Goal: Information Seeking & Learning: Learn about a topic

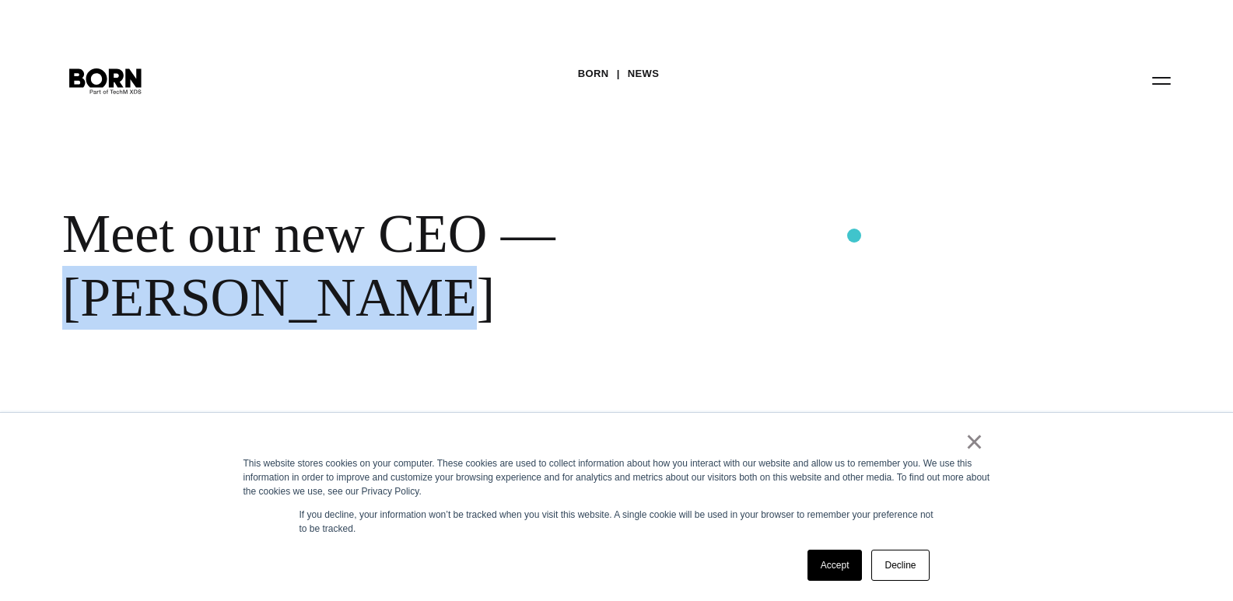
drag, startPoint x: 572, startPoint y: 240, endPoint x: 854, endPoint y: 236, distance: 282.4
click at [854, 236] on div "Meet our new CEO — [PERSON_NAME]" at bounding box center [505, 265] width 887 height 127
click at [655, 173] on div "BORN News Meet our new CEO — [PERSON_NAME]" at bounding box center [616, 211] width 1233 height 422
drag, startPoint x: 578, startPoint y: 229, endPoint x: 882, endPoint y: 255, distance: 305.2
click at [882, 255] on div "Meet our new CEO — [PERSON_NAME]" at bounding box center [505, 265] width 887 height 127
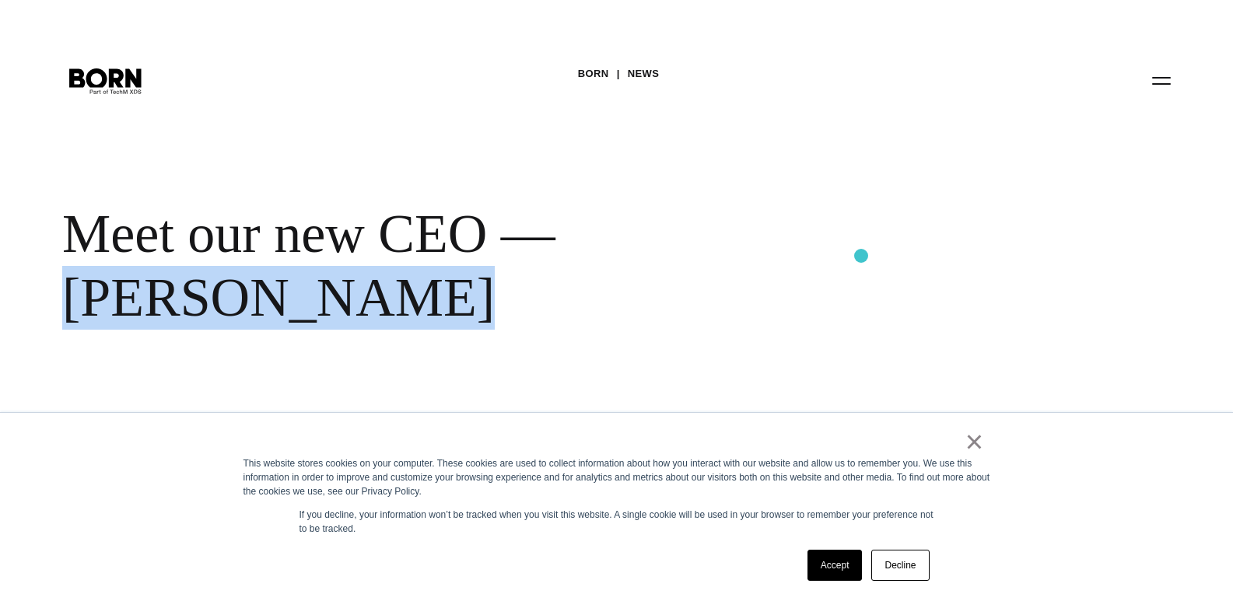
copy div "[PERSON_NAME]"
click at [570, 198] on div "BORN News Meet our new CEO — [PERSON_NAME]" at bounding box center [616, 211] width 1233 height 422
drag, startPoint x: 583, startPoint y: 234, endPoint x: 872, endPoint y: 208, distance: 289.7
click at [872, 208] on div "Meet our new CEO — [PERSON_NAME]" at bounding box center [505, 265] width 887 height 127
click at [796, 177] on div "BORN News Meet our new CEO — [PERSON_NAME]" at bounding box center [616, 211] width 1233 height 422
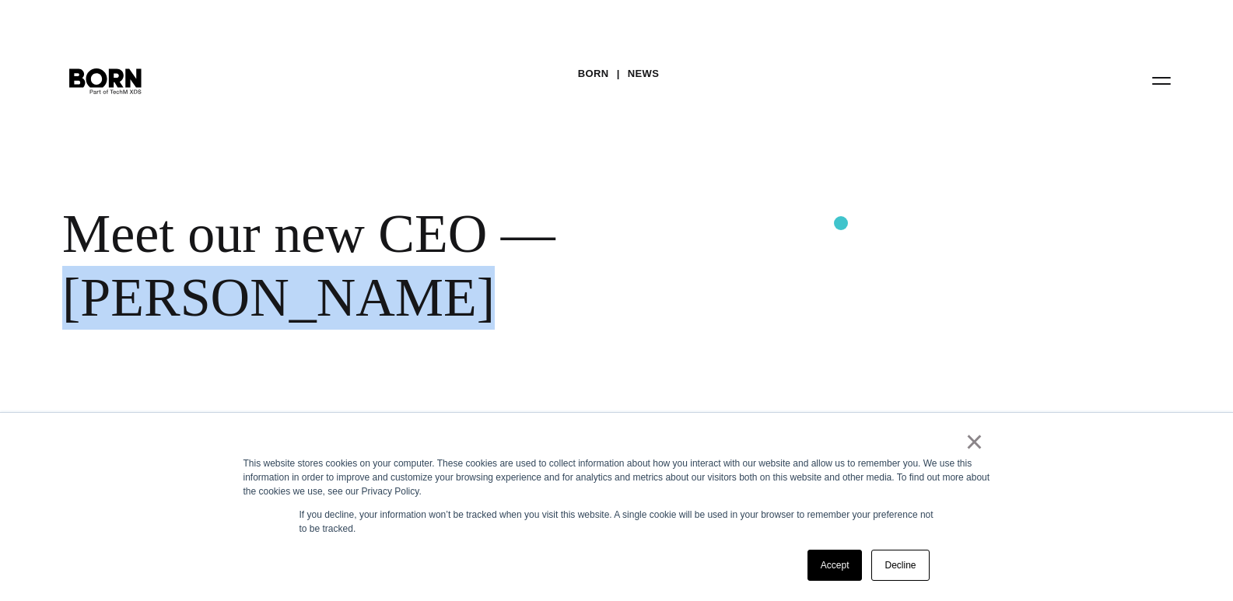
click at [841, 223] on div "Meet our new CEO — [PERSON_NAME]" at bounding box center [505, 265] width 887 height 127
drag, startPoint x: 884, startPoint y: 223, endPoint x: 579, endPoint y: 255, distance: 306.6
click at [579, 255] on div "Meet our new CEO — [PERSON_NAME]" at bounding box center [505, 265] width 887 height 127
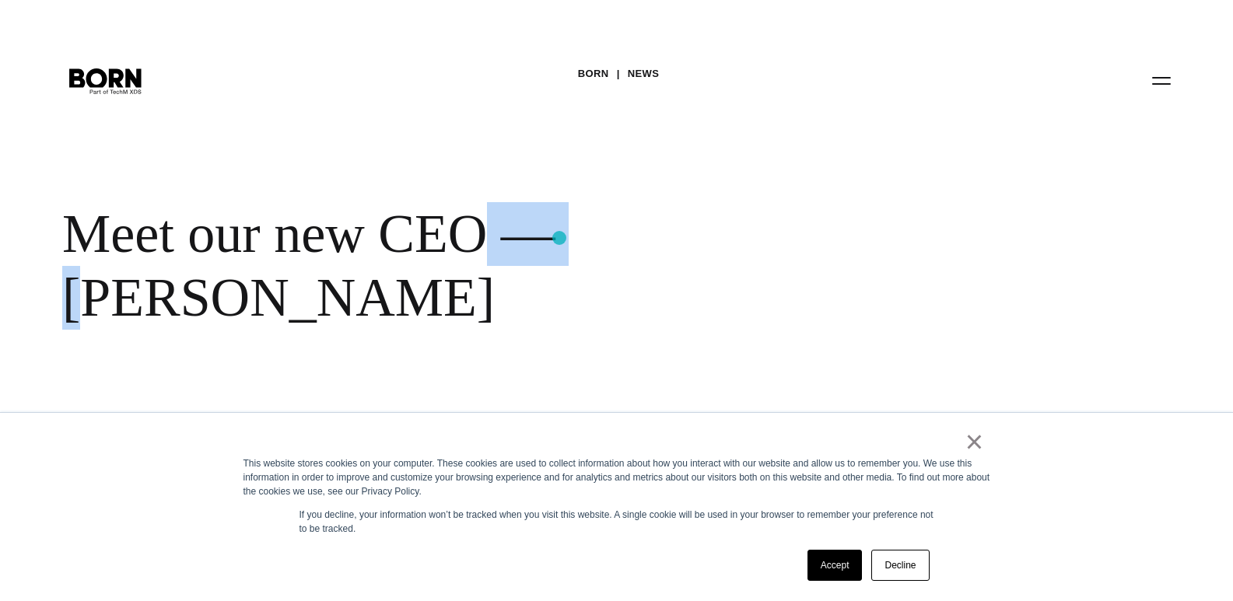
drag, startPoint x: 493, startPoint y: 239, endPoint x: 600, endPoint y: 238, distance: 107.3
click at [597, 238] on div "Meet our new CEO — [PERSON_NAME]" at bounding box center [505, 265] width 887 height 127
click at [541, 169] on div "BORN News Meet our new CEO — [PERSON_NAME]" at bounding box center [616, 211] width 1233 height 422
drag, startPoint x: 573, startPoint y: 241, endPoint x: 498, endPoint y: 241, distance: 75.5
click at [498, 241] on div "Meet our new CEO — [PERSON_NAME]" at bounding box center [505, 265] width 887 height 127
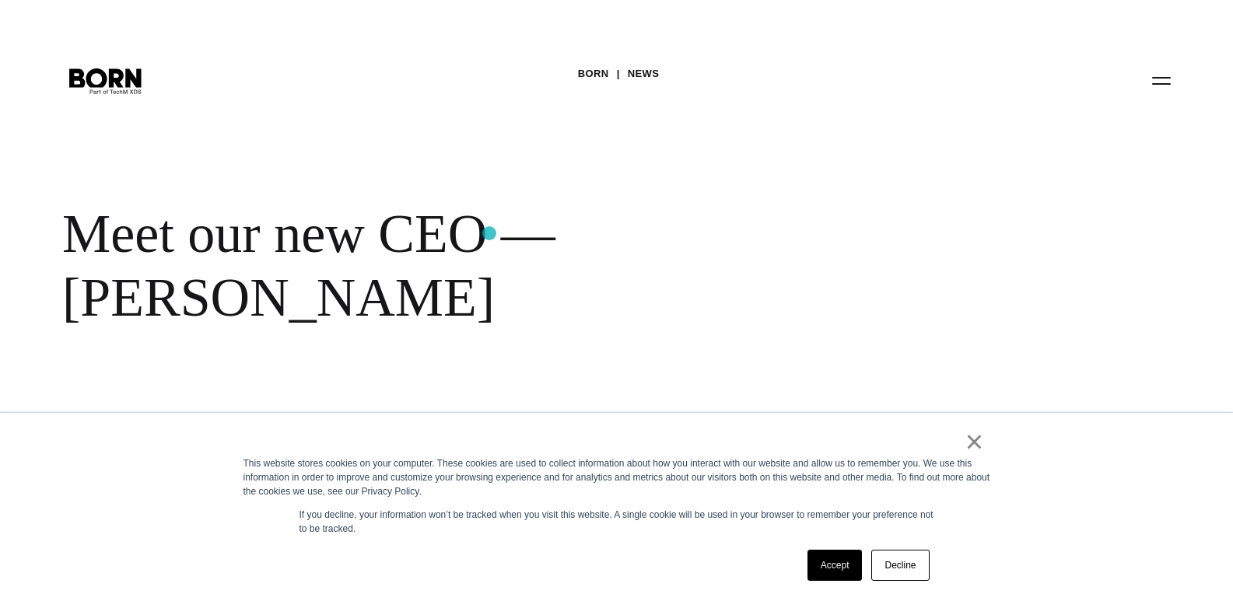
click at [489, 233] on div "Meet our new CEO — [PERSON_NAME]" at bounding box center [505, 265] width 887 height 127
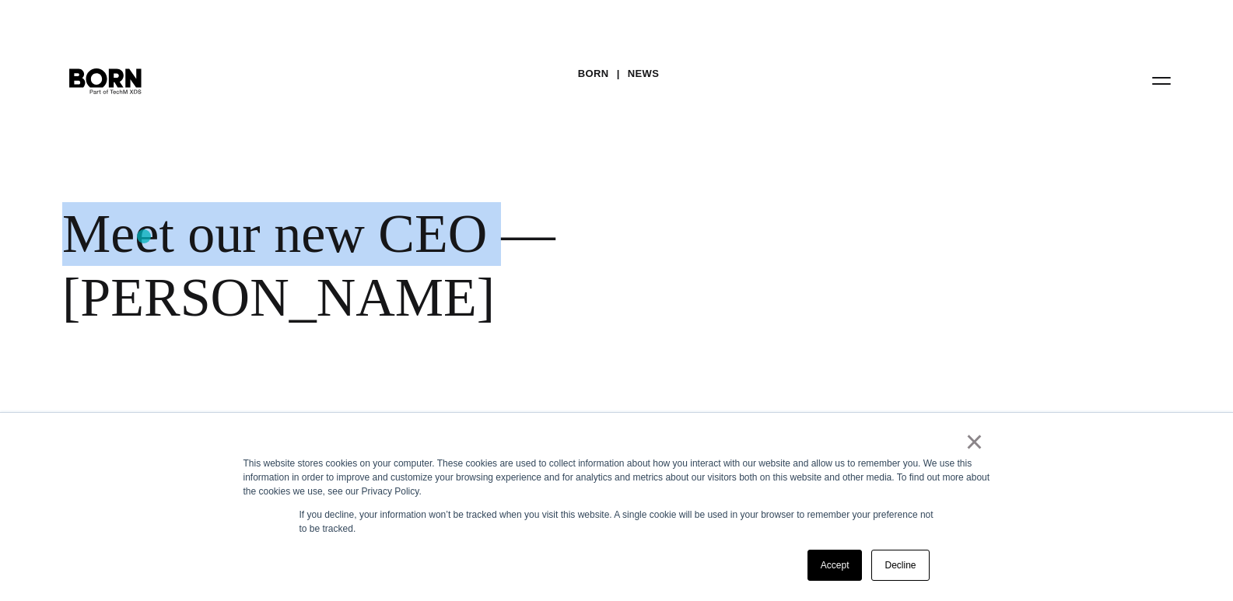
drag, startPoint x: 489, startPoint y: 233, endPoint x: 143, endPoint y: 236, distance: 346.2
click at [143, 236] on div "Meet our new CEO — [PERSON_NAME]" at bounding box center [505, 265] width 887 height 127
click at [63, 230] on div "Meet our new CEO — [PERSON_NAME]" at bounding box center [505, 265] width 887 height 127
click at [54, 226] on div "BORN News Meet our new CEO — [PERSON_NAME]" at bounding box center [616, 211] width 1233 height 422
click at [66, 195] on div "BORN News Meet our new CEO — [PERSON_NAME]" at bounding box center [616, 211] width 1233 height 422
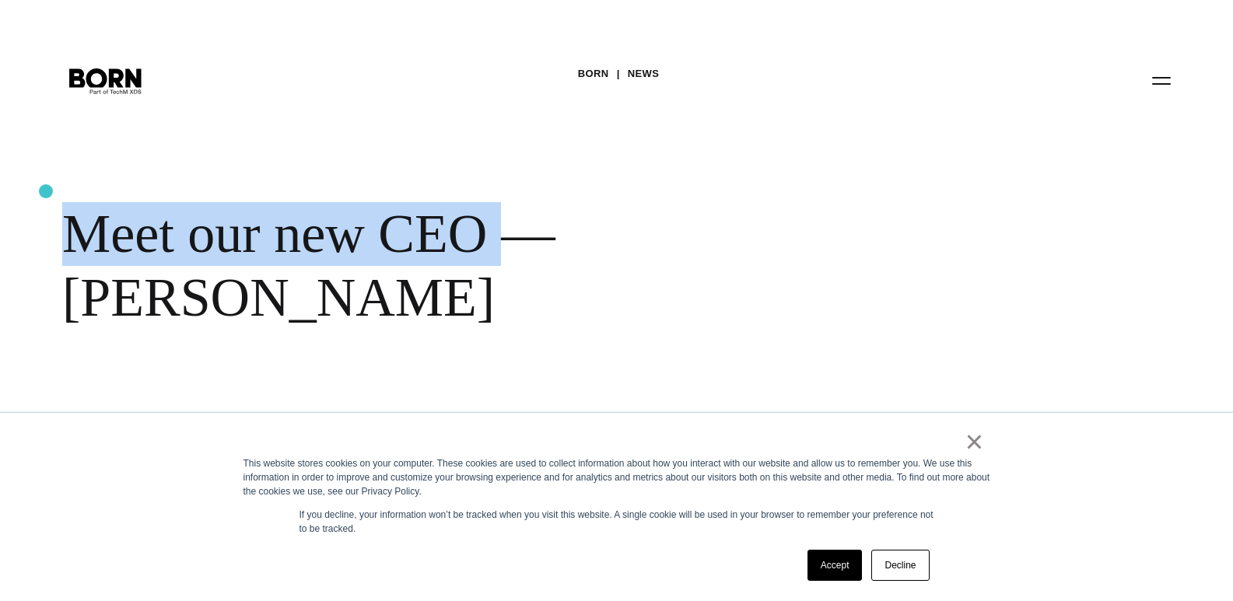
click at [45, 191] on div "BORN News Meet our new CEO — [PERSON_NAME]" at bounding box center [616, 211] width 1233 height 422
drag, startPoint x: 79, startPoint y: 180, endPoint x: 94, endPoint y: 178, distance: 15.6
click at [79, 180] on div "BORN News Meet our new CEO — [PERSON_NAME]" at bounding box center [616, 211] width 1233 height 422
click at [135, 178] on div "BORN News Meet our new CEO — [PERSON_NAME]" at bounding box center [616, 211] width 1233 height 422
click at [264, 230] on div "Meet our new CEO — [PERSON_NAME]" at bounding box center [505, 265] width 887 height 127
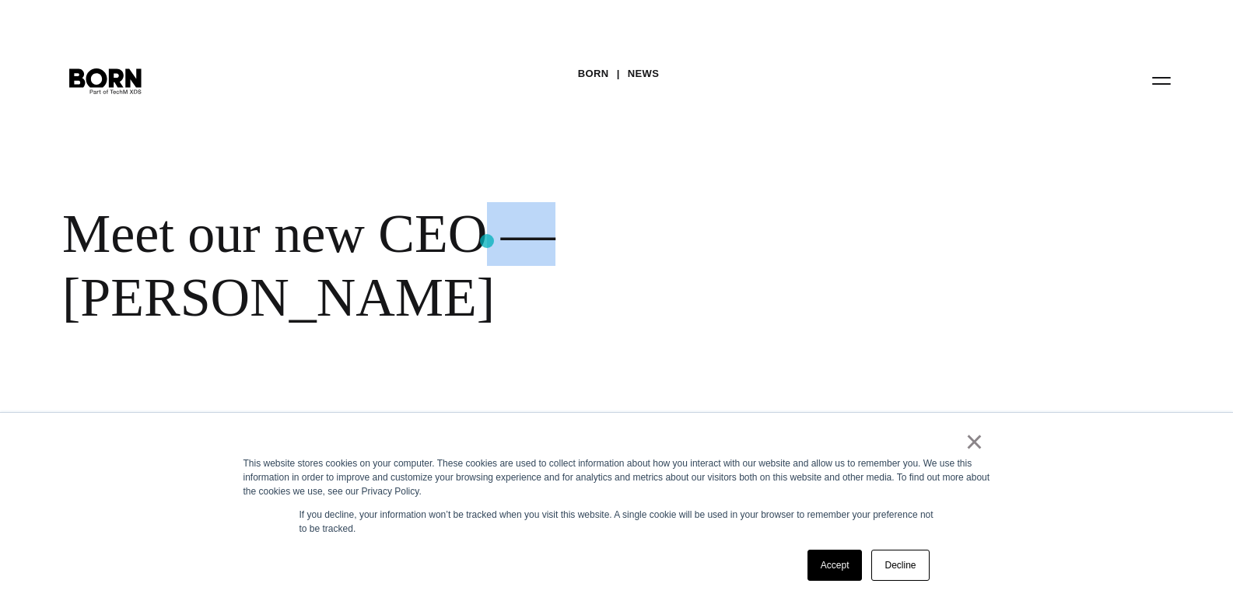
drag, startPoint x: 555, startPoint y: 240, endPoint x: 487, endPoint y: 241, distance: 68.5
click at [487, 241] on div "Meet our new CEO — [PERSON_NAME]" at bounding box center [505, 265] width 887 height 127
click at [472, 198] on div "BORN News Meet our new CEO — [PERSON_NAME]" at bounding box center [616, 211] width 1233 height 422
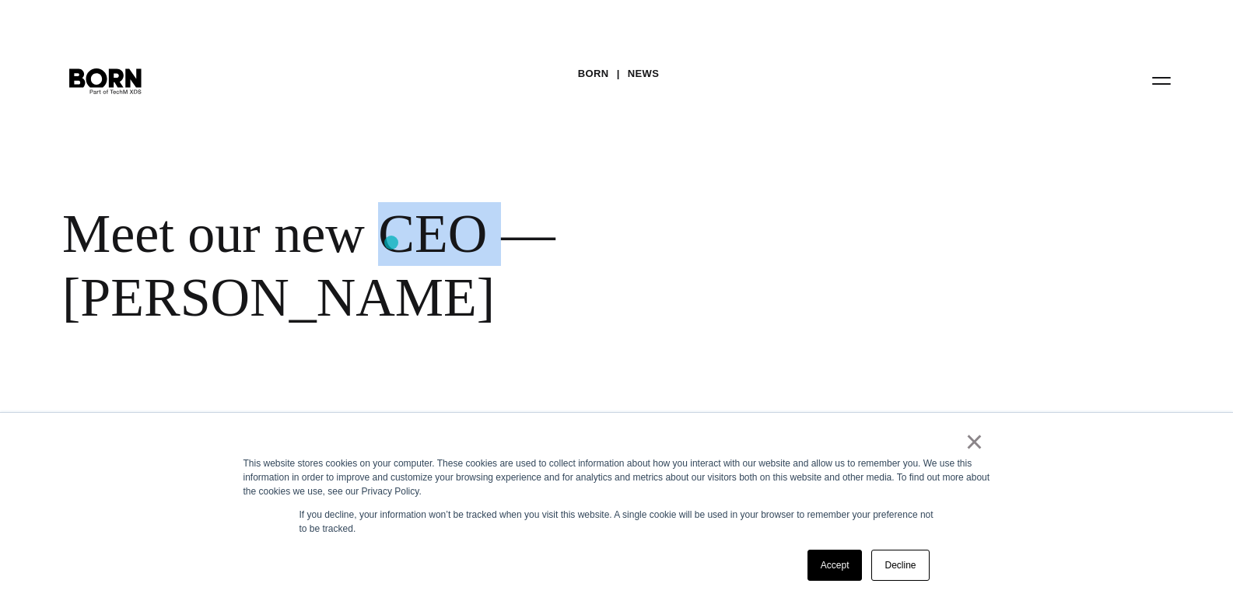
drag, startPoint x: 499, startPoint y: 225, endPoint x: 389, endPoint y: 243, distance: 111.1
click at [390, 243] on div "Meet our new CEO — [PERSON_NAME]" at bounding box center [505, 265] width 887 height 127
click at [393, 183] on div "BORN News Meet our new CEO — [PERSON_NAME]" at bounding box center [616, 211] width 1233 height 422
drag, startPoint x: 383, startPoint y: 222, endPoint x: 475, endPoint y: 216, distance: 92.8
click at [475, 216] on div "Meet our new CEO — [PERSON_NAME]" at bounding box center [505, 265] width 887 height 127
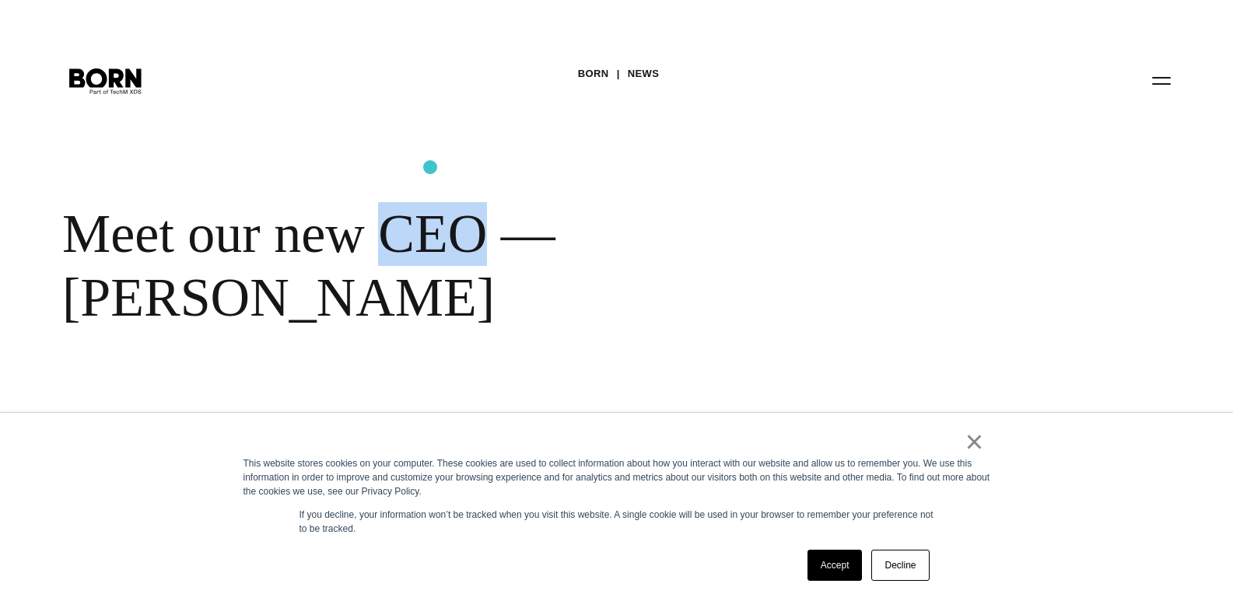
click at [430, 167] on div "BORN News Meet our new CEO — [PERSON_NAME]" at bounding box center [616, 211] width 1233 height 422
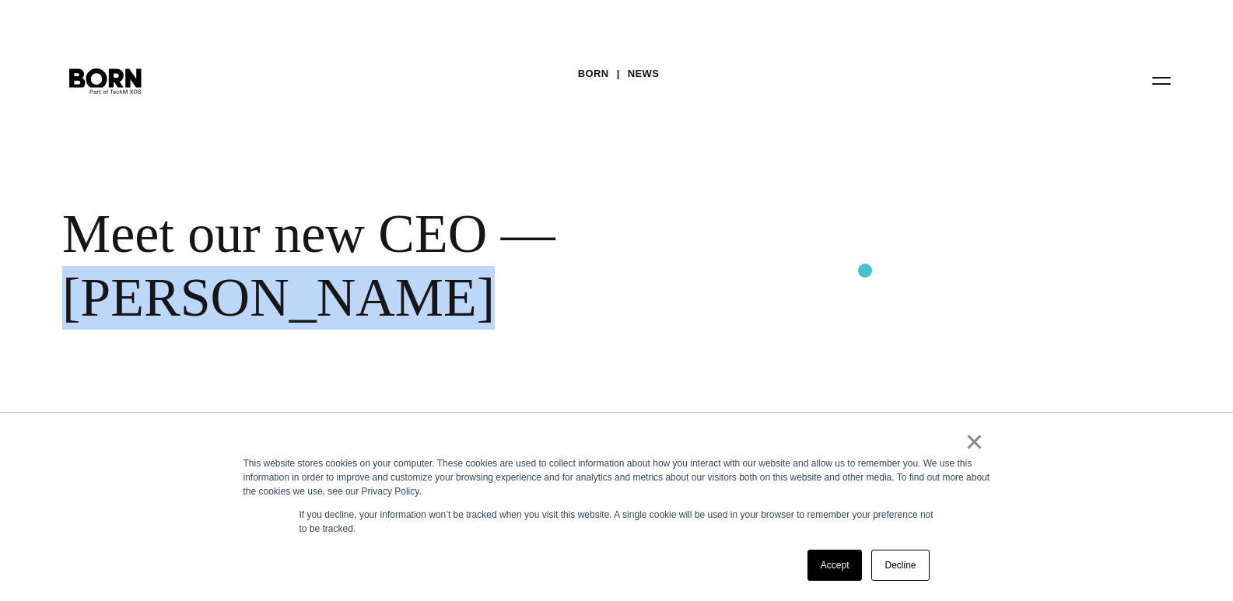
drag, startPoint x: 567, startPoint y: 213, endPoint x: 865, endPoint y: 271, distance: 303.4
click at [865, 271] on div "BORN News Meet our new CEO — [PERSON_NAME]" at bounding box center [616, 211] width 1233 height 422
click at [676, 235] on div "Meet our new CEO — [PERSON_NAME]" at bounding box center [505, 265] width 887 height 127
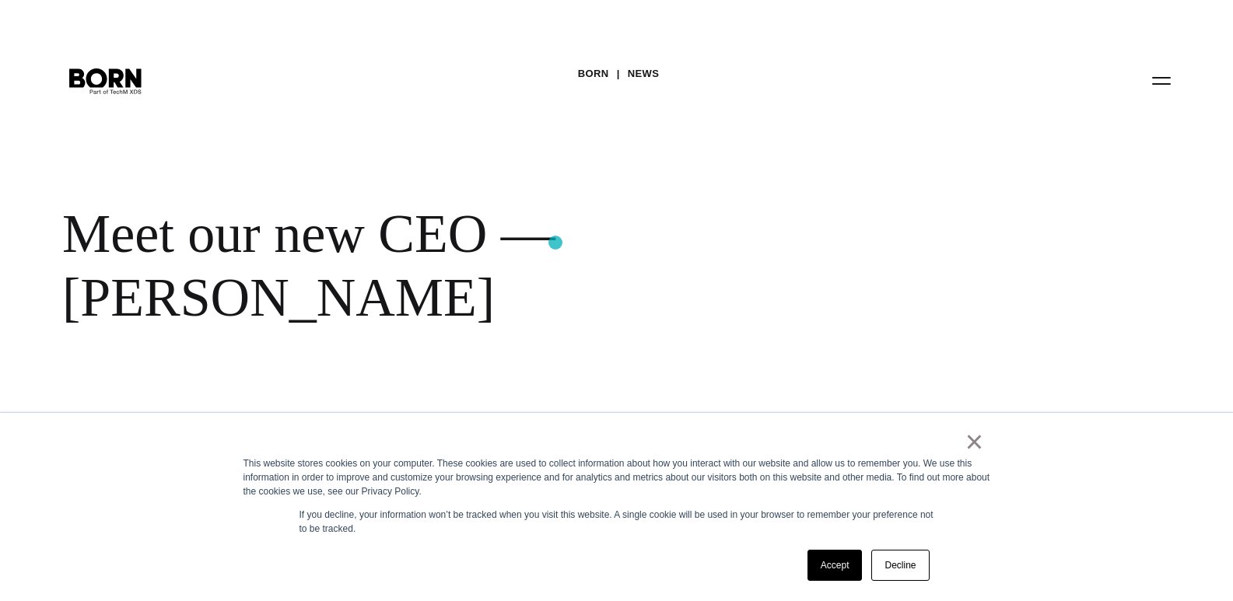
click at [555, 243] on div "Meet our new CEO — [PERSON_NAME]" at bounding box center [505, 265] width 887 height 127
drag, startPoint x: 563, startPoint y: 235, endPoint x: 513, endPoint y: 242, distance: 51.0
click at [513, 242] on div "Meet our new CEO — [PERSON_NAME]" at bounding box center [505, 265] width 887 height 127
click at [494, 225] on div "Meet our new CEO — [PERSON_NAME]" at bounding box center [505, 265] width 887 height 127
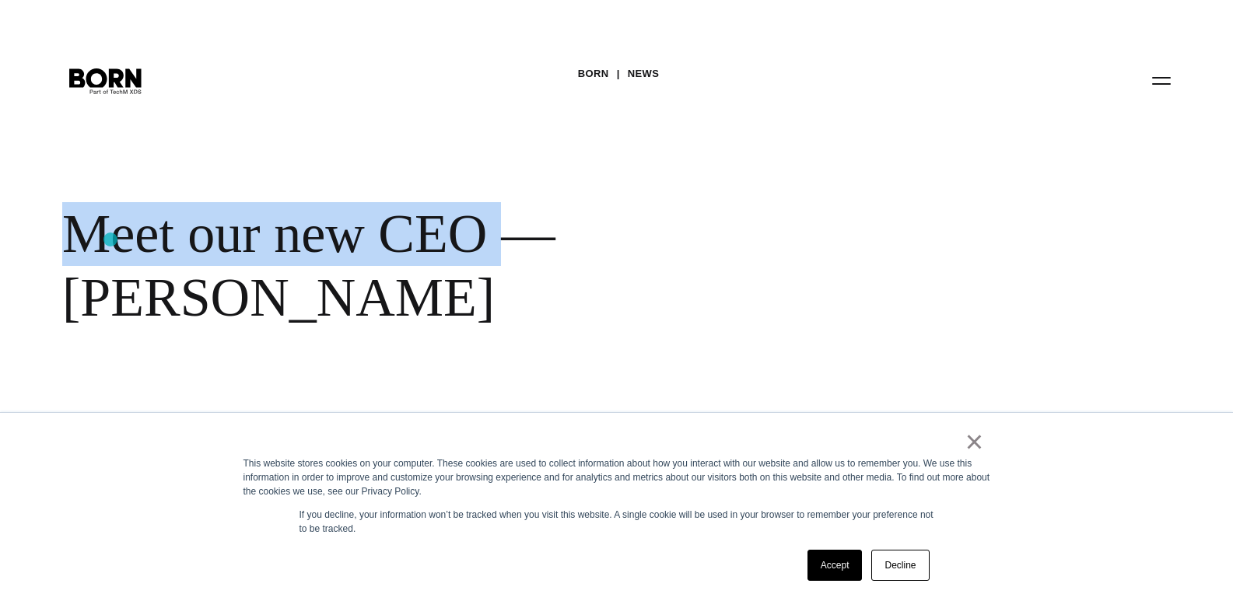
drag, startPoint x: 493, startPoint y: 224, endPoint x: 110, endPoint y: 240, distance: 383.0
click at [110, 240] on div "Meet our new CEO — [PERSON_NAME]" at bounding box center [505, 265] width 887 height 127
click at [145, 177] on div "BORN News Meet our new CEO — [PERSON_NAME]" at bounding box center [616, 211] width 1233 height 422
drag, startPoint x: 51, startPoint y: 243, endPoint x: 478, endPoint y: 215, distance: 428.7
click at [478, 215] on div "BORN News Meet our new CEO — [PERSON_NAME]" at bounding box center [616, 211] width 1233 height 422
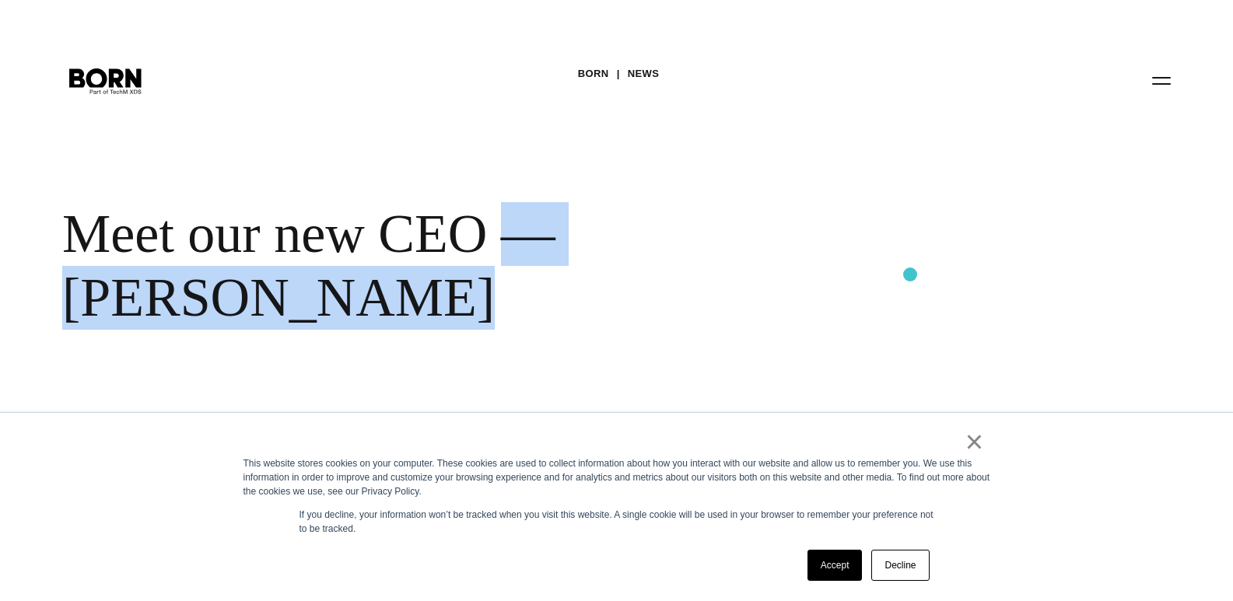
drag, startPoint x: 497, startPoint y: 240, endPoint x: 910, endPoint y: 275, distance: 414.5
click at [910, 275] on div "BORN News Meet our new CEO — [PERSON_NAME]" at bounding box center [616, 211] width 1233 height 422
click at [626, 188] on div "BORN News Meet our new CEO — [PERSON_NAME]" at bounding box center [616, 211] width 1233 height 422
drag, startPoint x: 575, startPoint y: 236, endPoint x: 877, endPoint y: 234, distance: 301.8
click at [881, 234] on div "Meet our new CEO — [PERSON_NAME]" at bounding box center [505, 265] width 887 height 127
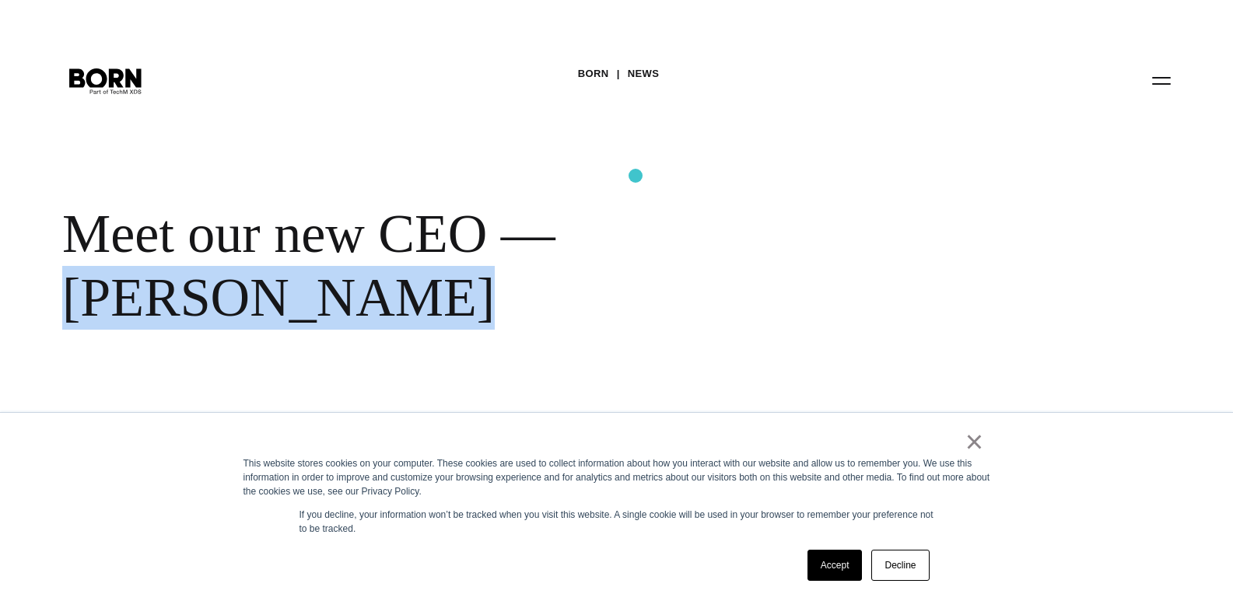
click at [636, 176] on div "BORN News Meet our new CEO — [PERSON_NAME]" at bounding box center [616, 211] width 1233 height 422
drag, startPoint x: 573, startPoint y: 238, endPoint x: 889, endPoint y: 268, distance: 317.3
click at [895, 268] on div "BORN News Meet our new CEO — [PERSON_NAME]" at bounding box center [616, 211] width 1233 height 422
click at [818, 296] on div "BORN News Meet our new CEO — [PERSON_NAME]" at bounding box center [616, 211] width 1233 height 422
drag, startPoint x: 898, startPoint y: 254, endPoint x: 580, endPoint y: 240, distance: 317.7
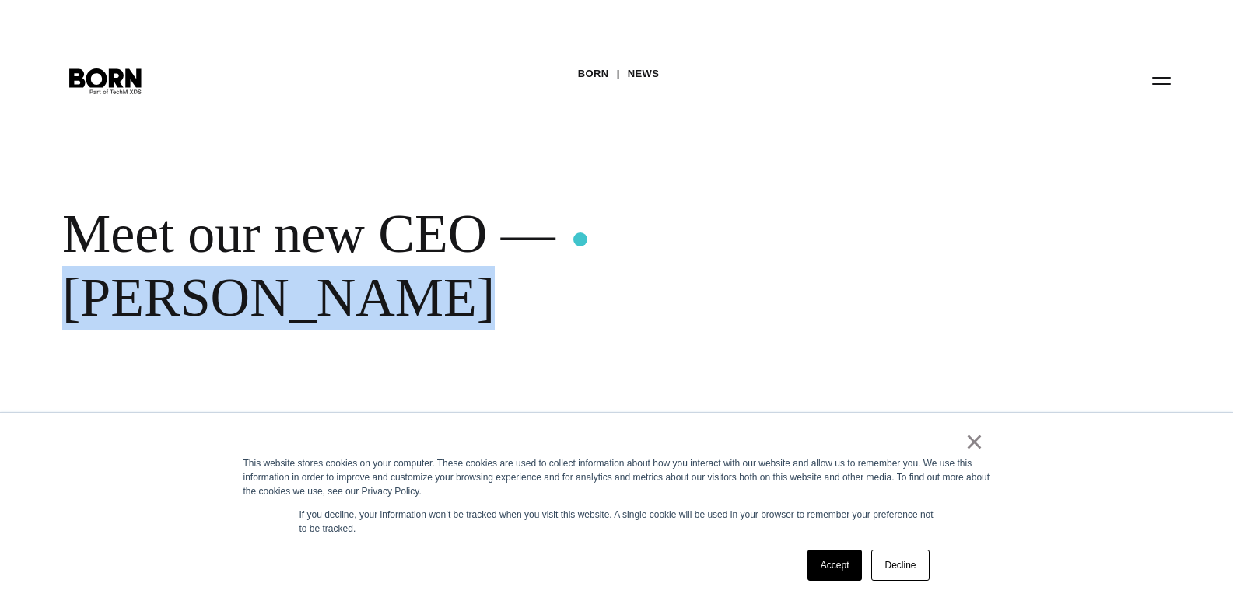
click at [580, 240] on div "Meet our new CEO — [PERSON_NAME]" at bounding box center [505, 265] width 887 height 127
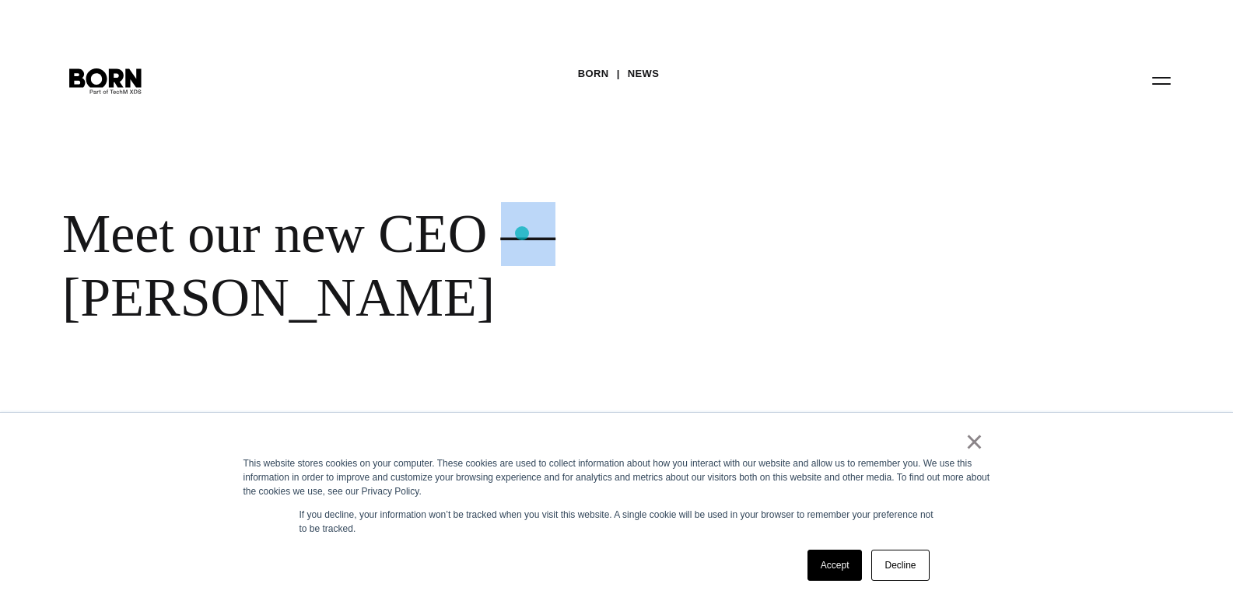
drag, startPoint x: 544, startPoint y: 240, endPoint x: 522, endPoint y: 233, distance: 23.4
click at [522, 233] on div "Meet our new CEO — [PERSON_NAME]" at bounding box center [505, 265] width 887 height 127
click at [489, 201] on div "BORN News Meet our new CEO — [PERSON_NAME]" at bounding box center [616, 211] width 1233 height 422
drag, startPoint x: 501, startPoint y: 242, endPoint x: 555, endPoint y: 239, distance: 54.5
click at [555, 239] on div "Meet our new CEO — [PERSON_NAME]" at bounding box center [505, 265] width 887 height 127
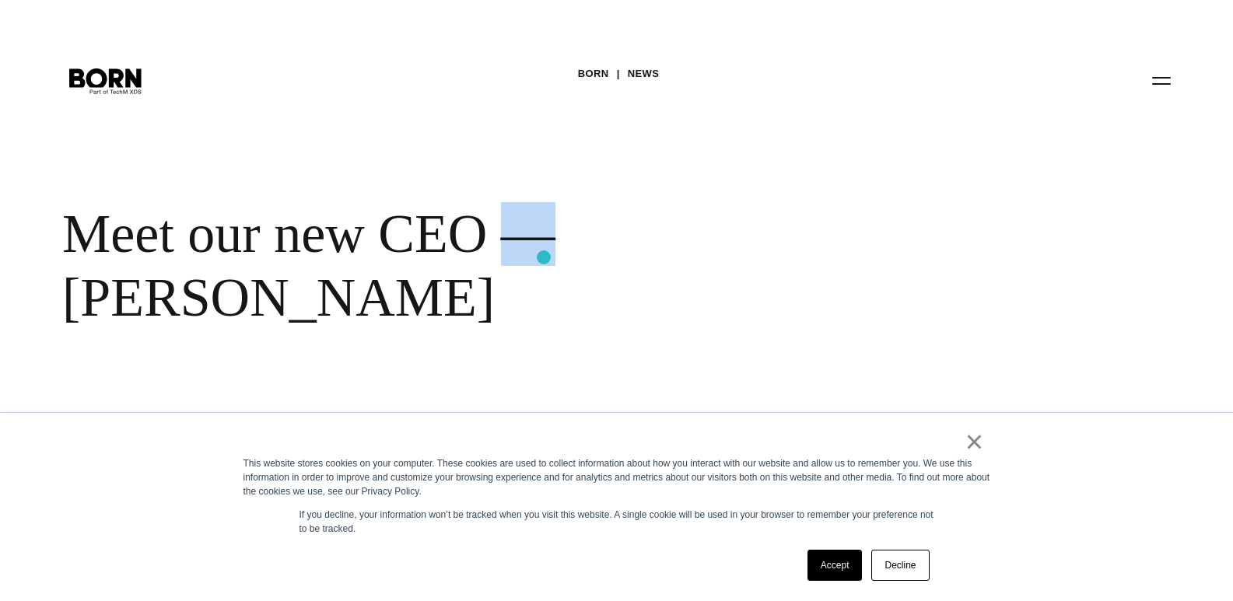
click at [544, 257] on div "Meet our new CEO — [PERSON_NAME]" at bounding box center [505, 265] width 887 height 127
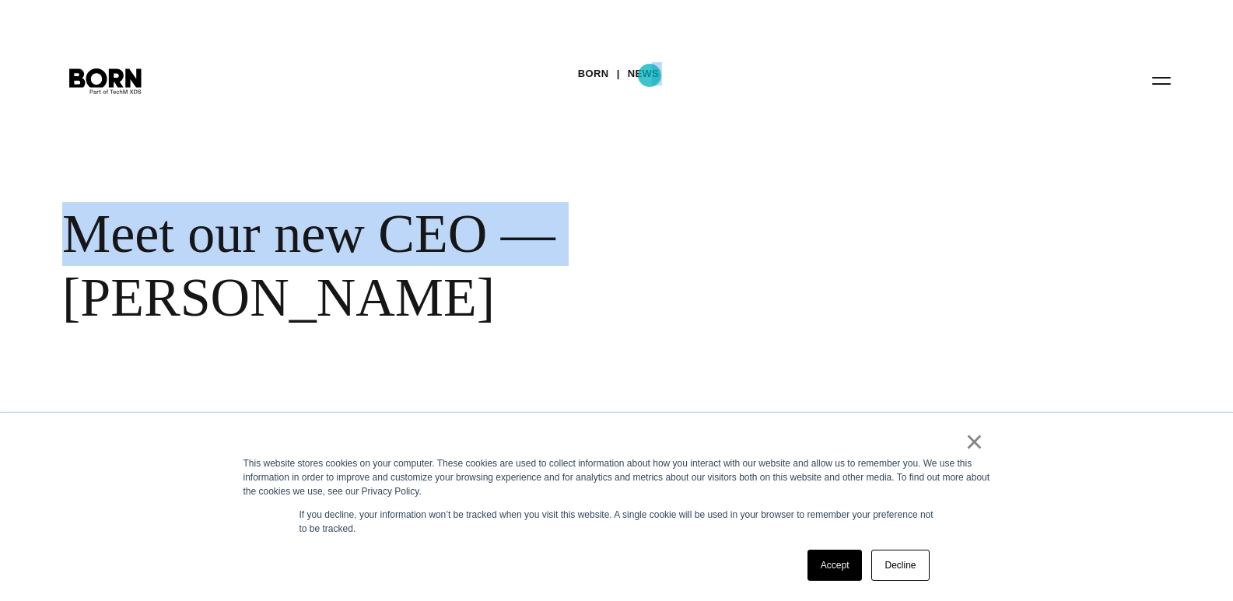
drag, startPoint x: 565, startPoint y: 72, endPoint x: 650, endPoint y: 75, distance: 84.1
click at [650, 75] on div "BORN News Meet our new CEO — [PERSON_NAME]" at bounding box center [616, 211] width 1233 height 422
click at [571, 128] on div "BORN News Meet our new CEO — [PERSON_NAME]" at bounding box center [616, 211] width 1233 height 422
